Goal: Obtain resource: Download file/media

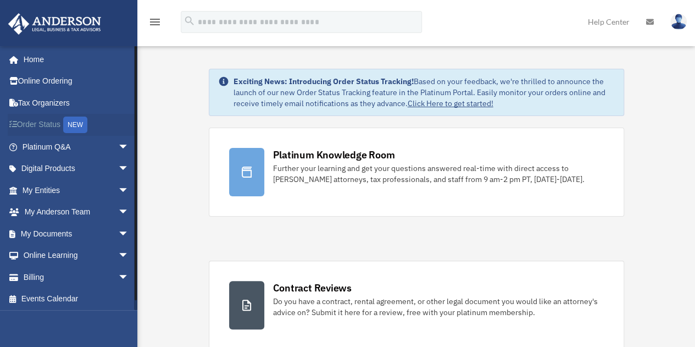
click at [41, 125] on link "Order Status NEW" at bounding box center [77, 125] width 138 height 23
click at [78, 125] on div "NEW" at bounding box center [75, 125] width 24 height 16
click at [118, 233] on span "arrow_drop_down" at bounding box center [129, 234] width 22 height 23
click at [59, 256] on link "Box" at bounding box center [80, 256] width 130 height 22
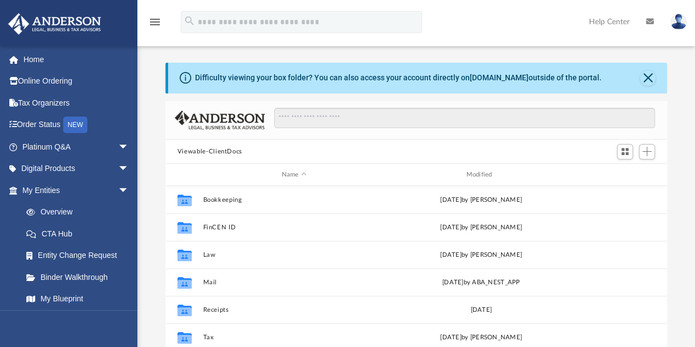
scroll to position [241, 494]
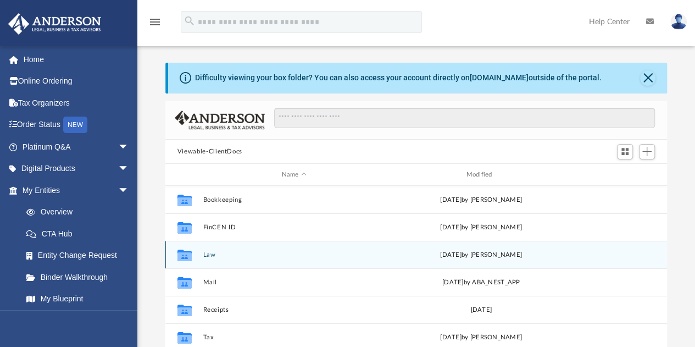
click at [340, 260] on div "Collaborated Folder Law [DATE] by [PERSON_NAME]" at bounding box center [416, 254] width 502 height 27
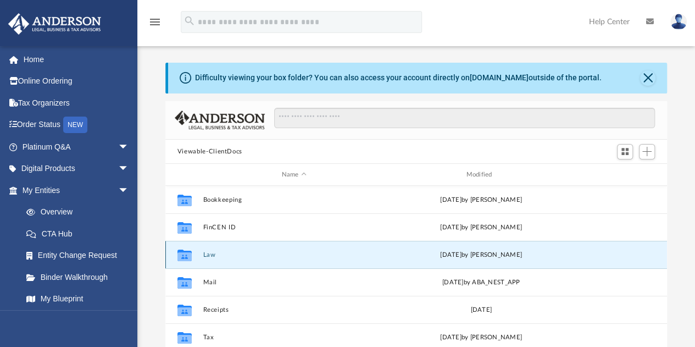
click at [209, 257] on button "Law" at bounding box center [294, 254] width 183 height 7
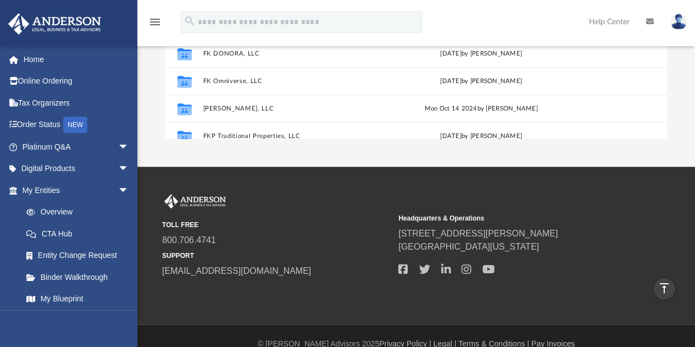
scroll to position [101, 0]
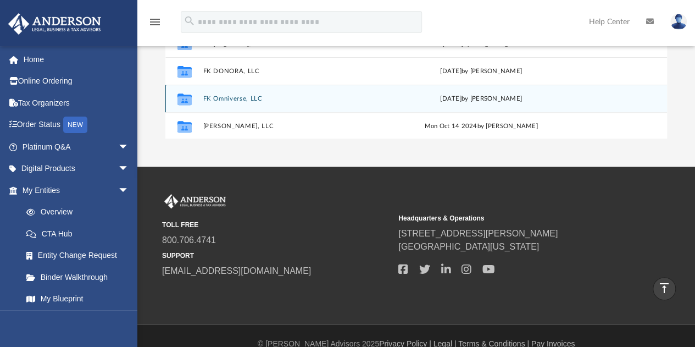
click at [354, 103] on div "Collaborated Folder FK Omniverse, LLC [DATE] by [PERSON_NAME]" at bounding box center [416, 98] width 502 height 27
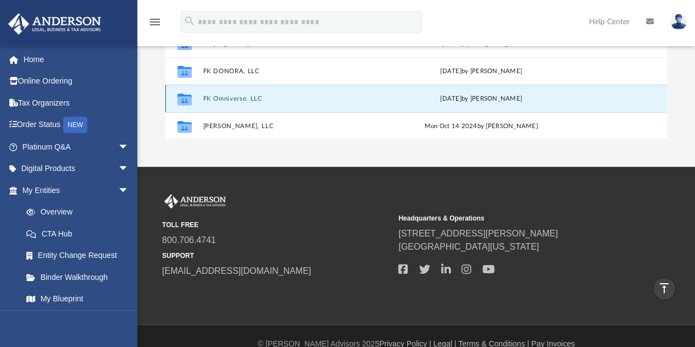
click at [185, 100] on icon "grid" at bounding box center [185, 99] width 14 height 12
click at [228, 97] on button "FK Omniverse, LLC" at bounding box center [294, 98] width 183 height 7
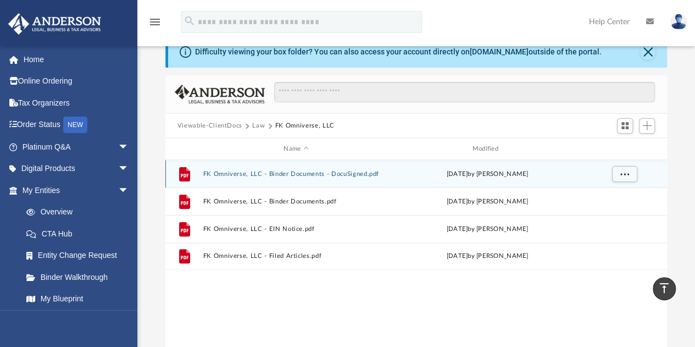
scroll to position [0, 0]
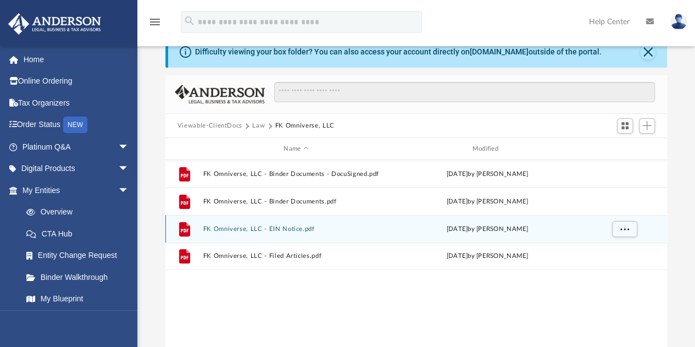
click at [279, 230] on button "FK Omniverse, LLC - EIN Notice.pdf" at bounding box center [296, 228] width 186 height 7
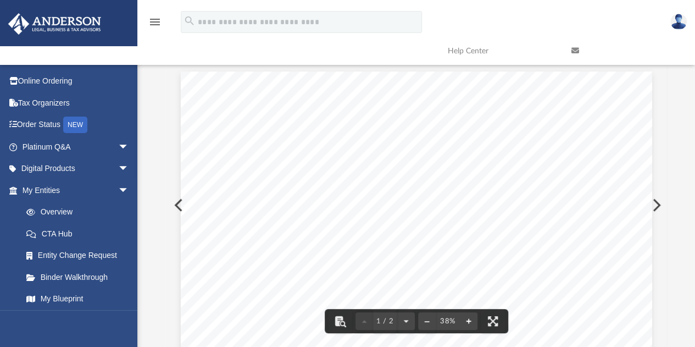
click at [470, 321] on button "File preview" at bounding box center [469, 321] width 18 height 24
